Goal: Task Accomplishment & Management: Complete application form

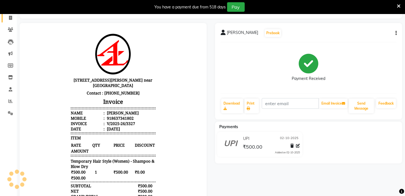
click at [13, 17] on span at bounding box center [11, 18] width 10 height 6
select select "service"
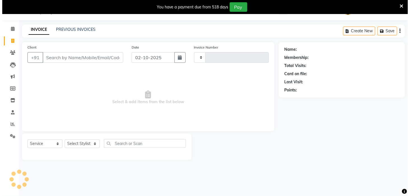
scroll to position [14, 0]
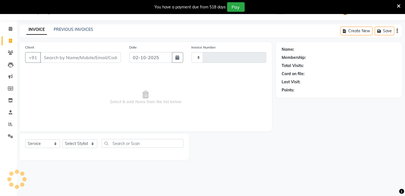
click at [49, 54] on input "Client" at bounding box center [80, 57] width 81 height 11
type input "7063718451"
click at [106, 59] on span "Add Client" at bounding box center [106, 58] width 22 height 6
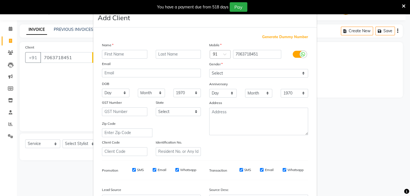
click at [117, 56] on input "text" at bounding box center [124, 54] width 45 height 9
type input "mou"
click at [230, 73] on select "Select [DEMOGRAPHIC_DATA] [DEMOGRAPHIC_DATA] Other Prefer Not To Say" at bounding box center [258, 73] width 99 height 9
select select "[DEMOGRAPHIC_DATA]"
click at [209, 69] on select "Select [DEMOGRAPHIC_DATA] [DEMOGRAPHIC_DATA] Other Prefer Not To Say" at bounding box center [258, 73] width 99 height 9
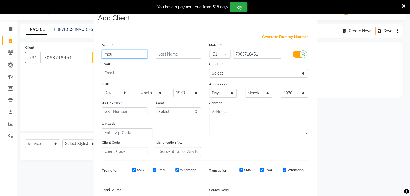
click at [105, 56] on input "mou" at bounding box center [124, 54] width 45 height 9
type input "Mou"
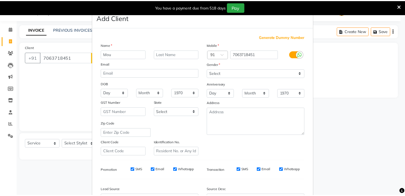
scroll to position [63, 0]
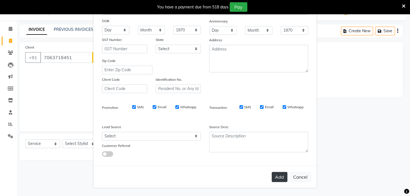
click at [281, 176] on button "Add" at bounding box center [279, 177] width 16 height 10
select select
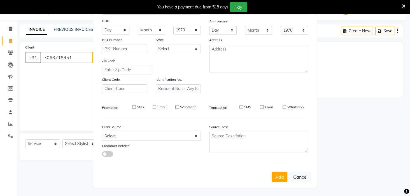
select select
checkbox input "false"
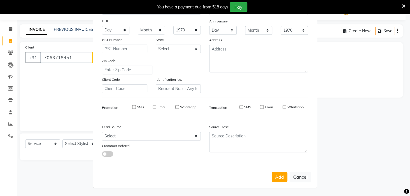
checkbox input "false"
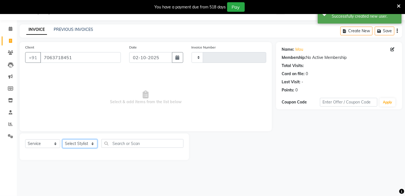
click at [79, 142] on select "Select Stylist" at bounding box center [79, 143] width 35 height 9
click at [81, 141] on select "Select Stylist" at bounding box center [79, 143] width 35 height 9
drag, startPoint x: 81, startPoint y: 140, endPoint x: 88, endPoint y: 140, distance: 6.2
click at [88, 140] on select "Select Stylist" at bounding box center [79, 143] width 35 height 9
click at [87, 139] on select "Select Stylist" at bounding box center [79, 143] width 35 height 9
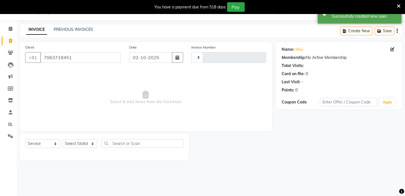
click at [81, 138] on div "Select Service Product Membership Package Voucher Prepaid Gift Card Select Styl…" at bounding box center [105, 146] width 170 height 27
click at [118, 142] on input "text" at bounding box center [143, 143] width 82 height 9
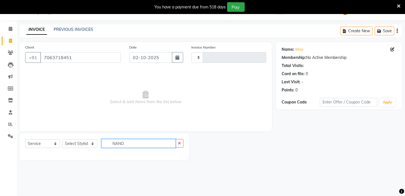
type input "NANO"
click at [88, 139] on select "Select Stylist" at bounding box center [79, 143] width 35 height 9
drag, startPoint x: 75, startPoint y: 57, endPoint x: 31, endPoint y: 51, distance: 44.6
click at [27, 50] on div "Client [PHONE_NUMBER]" at bounding box center [73, 55] width 104 height 23
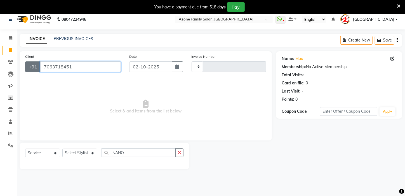
scroll to position [0, 0]
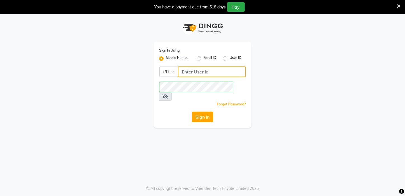
click at [196, 69] on input "Username" at bounding box center [212, 71] width 68 height 11
type input "8436749786"
click at [161, 111] on div "Sign In" at bounding box center [202, 116] width 87 height 11
click at [204, 111] on button "Sign In" at bounding box center [202, 116] width 21 height 11
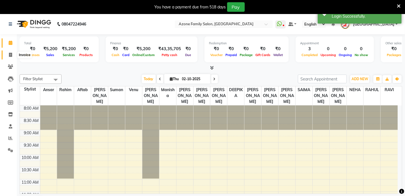
click at [10, 53] on icon at bounding box center [10, 55] width 3 height 4
select select "service"
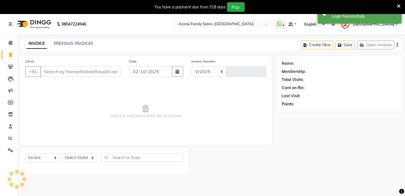
select select "4296"
type input "3328"
drag, startPoint x: 71, startPoint y: 75, endPoint x: 78, endPoint y: 77, distance: 7.7
click at [72, 76] on input "Client" at bounding box center [80, 71] width 81 height 11
type input "7063718451"
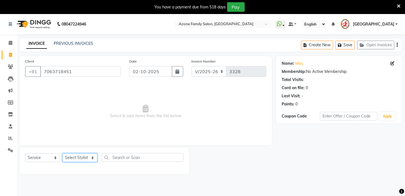
click at [80, 156] on select "Select Stylist Aftab Ansar ARPITA DEEPIKA IMRAAN Injamam KESHAV kharagpur Mahad…" at bounding box center [79, 157] width 35 height 9
select select "23459"
click at [62, 153] on select "Select Stylist Aftab Ansar ARPITA DEEPIKA IMRAAN Injamam KESHAV kharagpur Mahad…" at bounding box center [79, 157] width 35 height 9
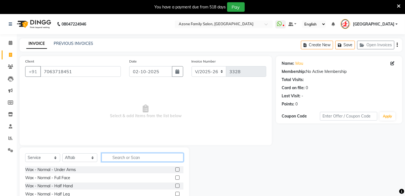
click at [123, 156] on input "text" at bounding box center [143, 157] width 82 height 9
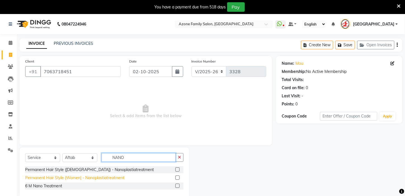
type input "NANO"
click at [104, 175] on div "Permanent Hair Style (Women) - Nanoplastiatreatment" at bounding box center [74, 178] width 99 height 6
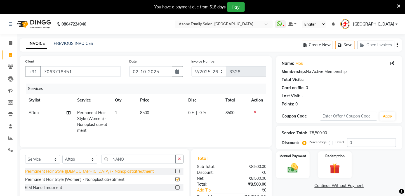
checkbox input "false"
click at [145, 111] on span "8500" at bounding box center [144, 112] width 9 height 5
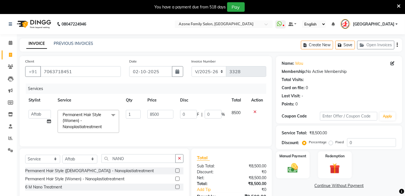
click at [145, 111] on td "8500" at bounding box center [160, 121] width 33 height 30
drag, startPoint x: 148, startPoint y: 112, endPoint x: 152, endPoint y: 111, distance: 3.7
click at [152, 112] on input "8500" at bounding box center [160, 114] width 26 height 9
click at [152, 111] on input "8500" at bounding box center [160, 114] width 26 height 9
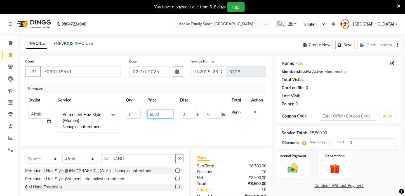
click at [152, 111] on input "8500" at bounding box center [160, 114] width 26 height 9
type input "9500"
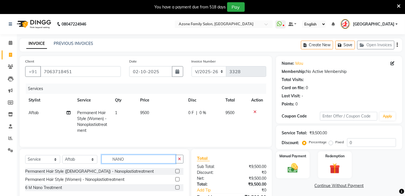
drag, startPoint x: 126, startPoint y: 162, endPoint x: 91, endPoint y: 155, distance: 36.1
click at [91, 155] on div "Select Service Product Membership Package Voucher Prepaid Gift Card Select Styl…" at bounding box center [105, 174] width 170 height 51
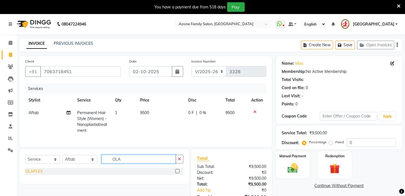
type input "OLA"
click at [40, 173] on div "OLAPLEX" at bounding box center [34, 171] width 18 height 6
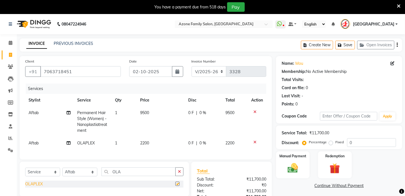
checkbox input "false"
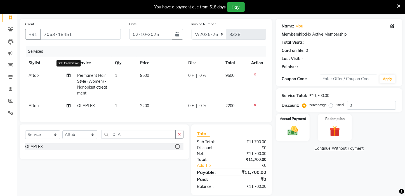
click at [69, 74] on icon at bounding box center [69, 75] width 4 height 4
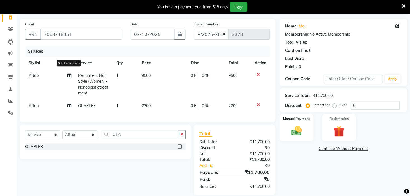
select select "23459"
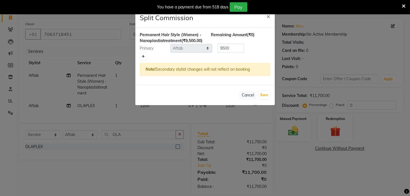
click at [142, 58] on icon at bounding box center [143, 56] width 3 height 3
type input "4750"
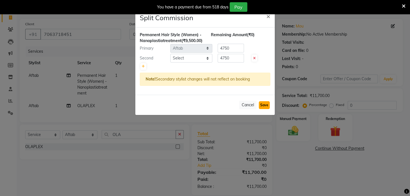
click at [263, 109] on button "Save" at bounding box center [264, 105] width 11 height 8
click at [181, 62] on select "Select Aftab Ansar ARPITA DEEPIKA IMRAAN Injamam KESHAV kharagpur Mahadev Pal M…" at bounding box center [191, 58] width 42 height 9
select select "23147"
click at [170, 59] on select "Select Aftab Ansar ARPITA DEEPIKA IMRAAN Injamam KESHAV kharagpur Mahadev Pal M…" at bounding box center [191, 58] width 42 height 9
click at [260, 109] on button "Save" at bounding box center [264, 105] width 11 height 8
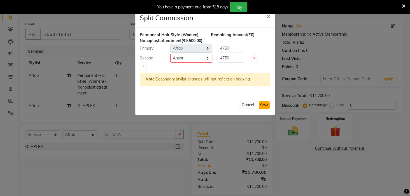
select select "Select"
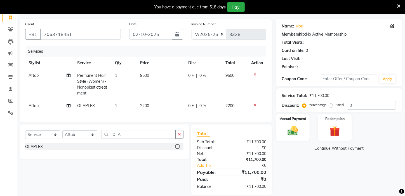
click at [37, 106] on span "Aftab" at bounding box center [34, 105] width 10 height 5
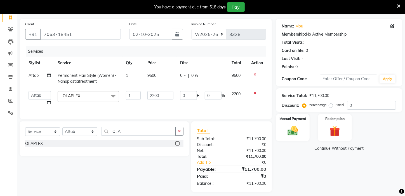
click at [52, 102] on td "Aftab Ansar ARPITA DEEPIKA IMRAAN Injamam KESHAV kharagpur Mahadev Pal Manisha …" at bounding box center [39, 98] width 29 height 21
click at [50, 102] on icon at bounding box center [49, 102] width 4 height 4
select select "23459"
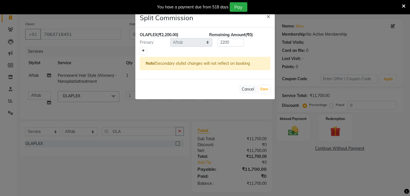
click at [144, 50] on icon at bounding box center [143, 50] width 3 height 3
type input "1100"
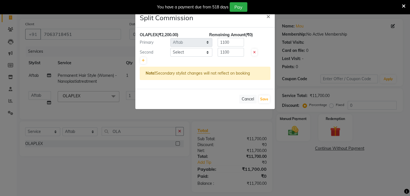
click at [153, 62] on div at bounding box center [205, 61] width 130 height 8
click at [187, 50] on select "Select Aftab Ansar ARPITA DEEPIKA IMRAAN Injamam KESHAV kharagpur Mahadev Pal M…" at bounding box center [191, 52] width 42 height 9
select select "23147"
click at [170, 48] on select "Select Aftab Ansar ARPITA DEEPIKA IMRAAN Injamam KESHAV kharagpur Mahadev Pal M…" at bounding box center [191, 52] width 42 height 9
click at [265, 98] on button "Save" at bounding box center [264, 99] width 11 height 8
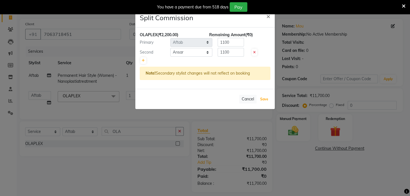
select select "Select"
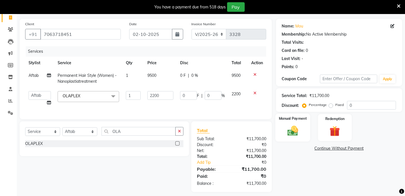
click at [300, 134] on img at bounding box center [293, 131] width 18 height 12
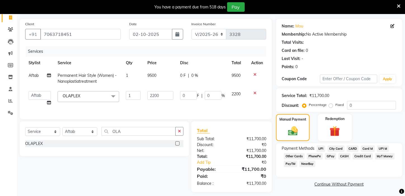
click at [323, 152] on span "UPI" at bounding box center [321, 148] width 9 height 6
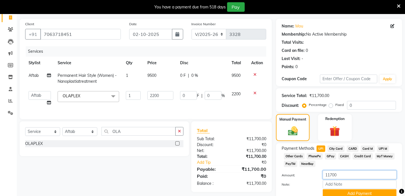
drag, startPoint x: 344, startPoint y: 178, endPoint x: 301, endPoint y: 178, distance: 43.1
click at [301, 178] on div "Amount: 11700" at bounding box center [339, 175] width 123 height 10
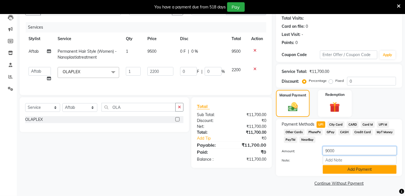
type input "9000"
click at [346, 168] on button "Add Payment" at bounding box center [360, 169] width 74 height 9
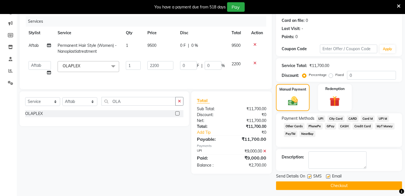
click at [346, 190] on button "Checkout" at bounding box center [339, 185] width 126 height 9
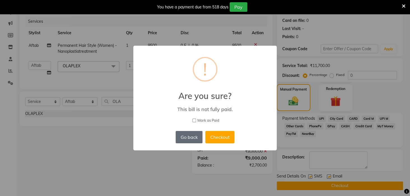
click at [190, 136] on button "Go back" at bounding box center [188, 137] width 27 height 12
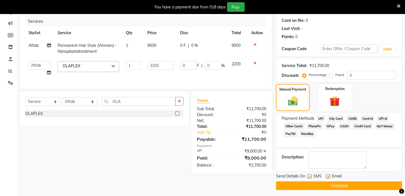
click at [309, 189] on button "Checkout" at bounding box center [339, 185] width 126 height 9
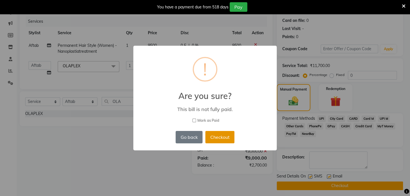
click at [217, 135] on button "Checkout" at bounding box center [219, 137] width 29 height 12
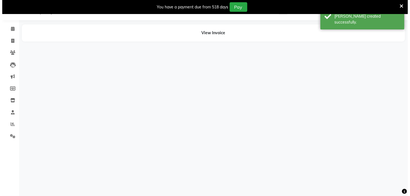
scroll to position [14, 0]
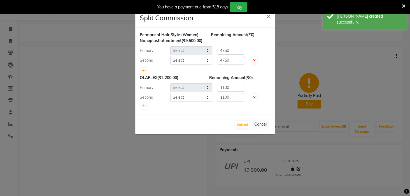
select select "23459"
select select "23147"
select select "23459"
select select "23147"
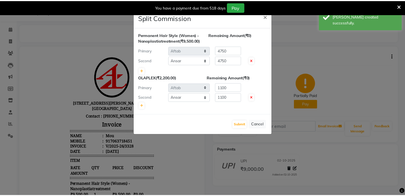
scroll to position [0, 0]
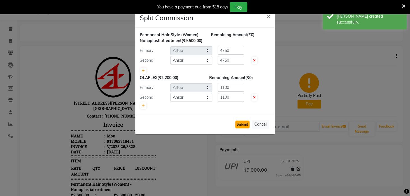
click at [249, 128] on button "Submit" at bounding box center [242, 124] width 14 height 8
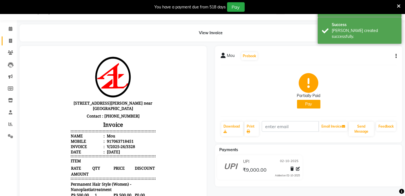
click at [12, 41] on span at bounding box center [11, 41] width 10 height 6
select select "service"
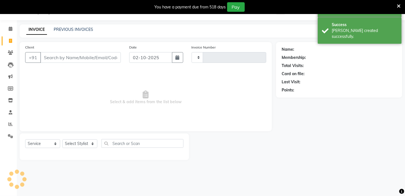
type input "3329"
select select "4296"
click at [80, 29] on link "PREVIOUS INVOICES" at bounding box center [73, 29] width 39 height 5
